Goal: Task Accomplishment & Management: Complete application form

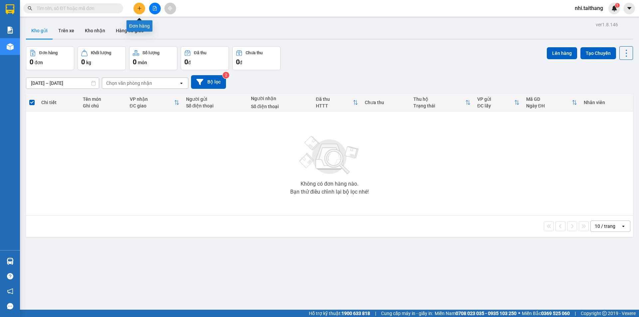
click at [134, 7] on button at bounding box center [140, 9] width 12 height 12
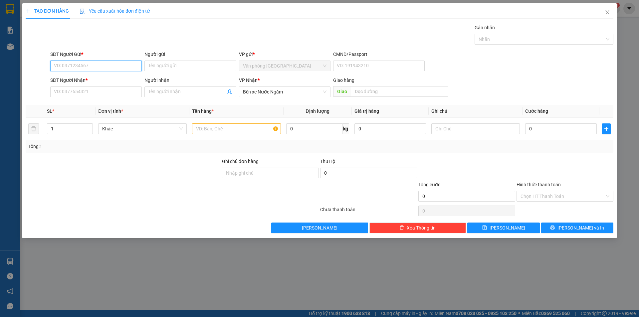
click at [102, 67] on input "SĐT Người Gửi *" at bounding box center [96, 66] width 92 height 11
type input "0382931531"
click at [94, 94] on input "SĐT Người Nhận *" at bounding box center [96, 92] width 92 height 11
type input "0979614834"
click at [373, 95] on input "text" at bounding box center [400, 91] width 98 height 11
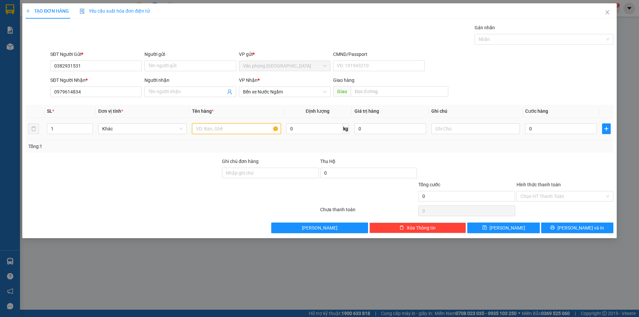
drag, startPoint x: 248, startPoint y: 128, endPoint x: 251, endPoint y: 125, distance: 4.0
click at [251, 126] on input "text" at bounding box center [236, 129] width 89 height 11
type input "1 THÙNG ĐẶC SẢN"
click at [534, 128] on input "0" at bounding box center [562, 129] width 72 height 11
type input "001"
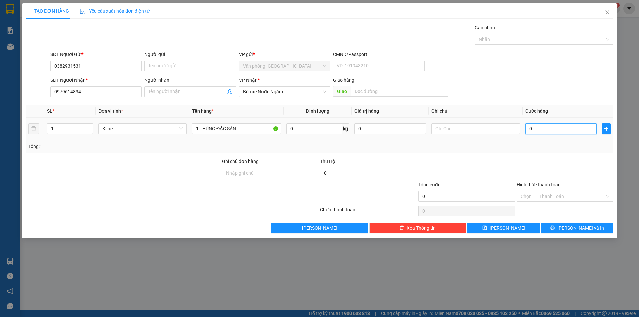
type input "1"
type input "0.015"
type input "15"
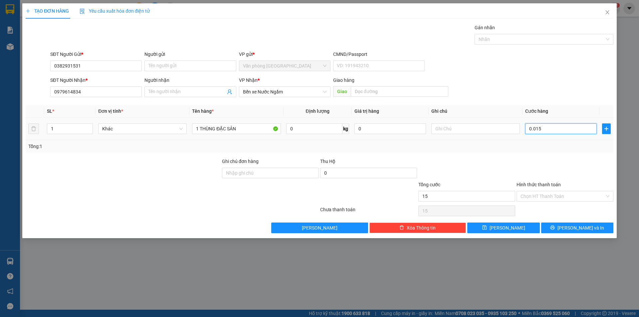
type input "00.150"
type input "150"
type input "150.000"
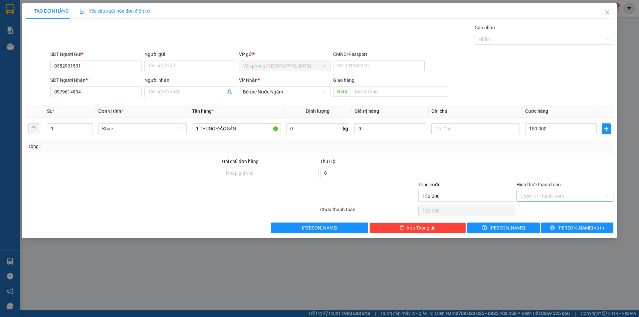
click at [528, 197] on input "Hình thức thanh toán" at bounding box center [563, 196] width 84 height 10
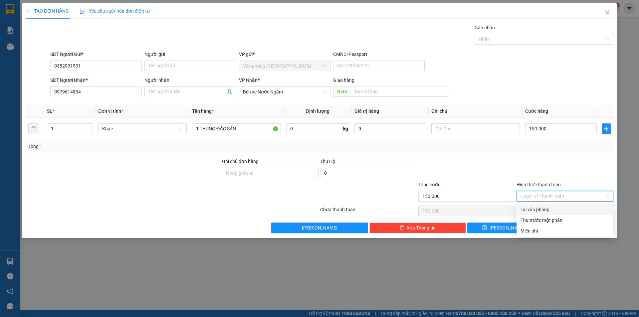
click at [538, 208] on div "Tại văn phòng" at bounding box center [565, 209] width 89 height 7
type input "0"
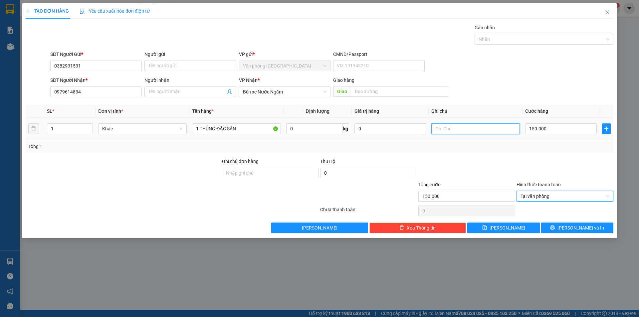
click at [481, 128] on input "text" at bounding box center [476, 129] width 89 height 11
type input "NHỜ XE THỒ GIAO TẬN"
click at [496, 128] on input "NHỜ XE THỒ GIAO TẬN" at bounding box center [476, 129] width 89 height 11
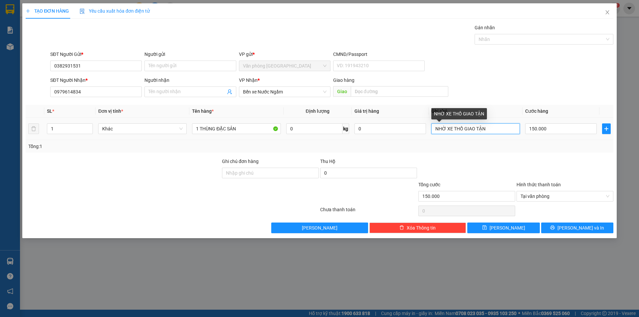
click at [496, 128] on input "NHỜ XE THỒ GIAO TẬN" at bounding box center [476, 129] width 89 height 11
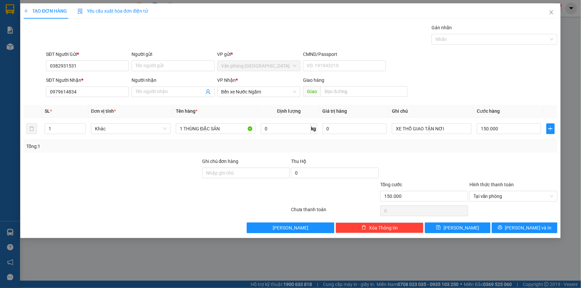
click at [475, 83] on div "SĐT Người Nhận * 0979614834 Người nhận Tên người nhận VP Nhận * Bến xe Nước Ngầ…" at bounding box center [302, 88] width 514 height 23
click at [453, 128] on input "XE THỒ GIAO TẬN NƠI" at bounding box center [432, 129] width 80 height 11
click at [460, 129] on input "XE THỒ GIAO TẬN NƠI" at bounding box center [432, 129] width 80 height 11
type input "XE THỒ GIAO TẬN NƠI = 200"
click at [503, 229] on icon "printer" at bounding box center [500, 227] width 5 height 5
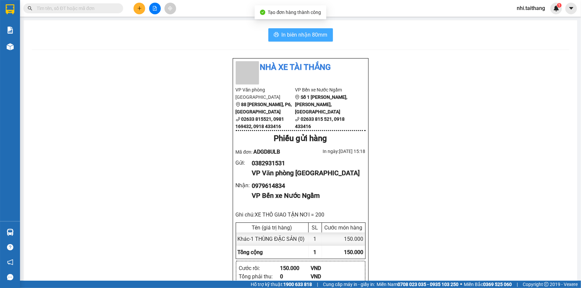
click at [295, 33] on span "In biên nhận 80mm" at bounding box center [305, 35] width 46 height 8
